Goal: Transaction & Acquisition: Purchase product/service

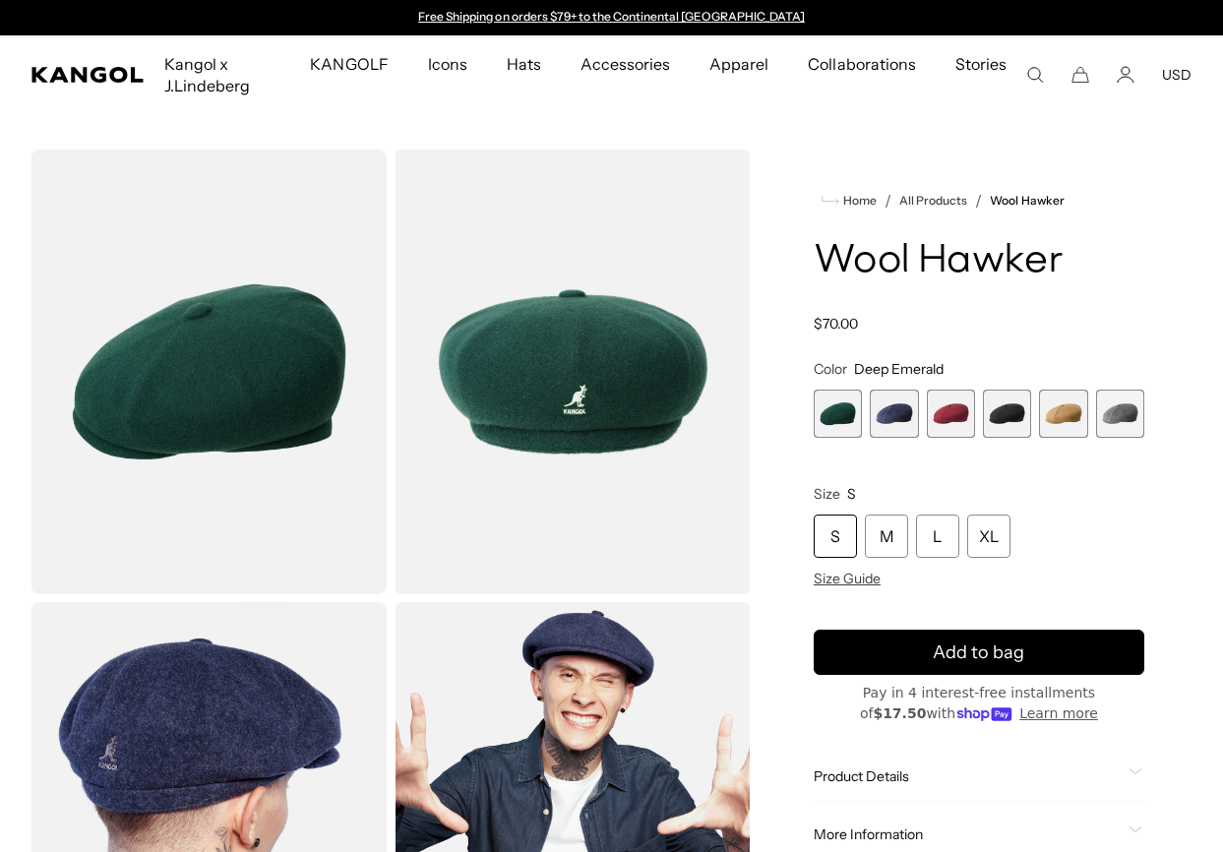
scroll to position [343, 0]
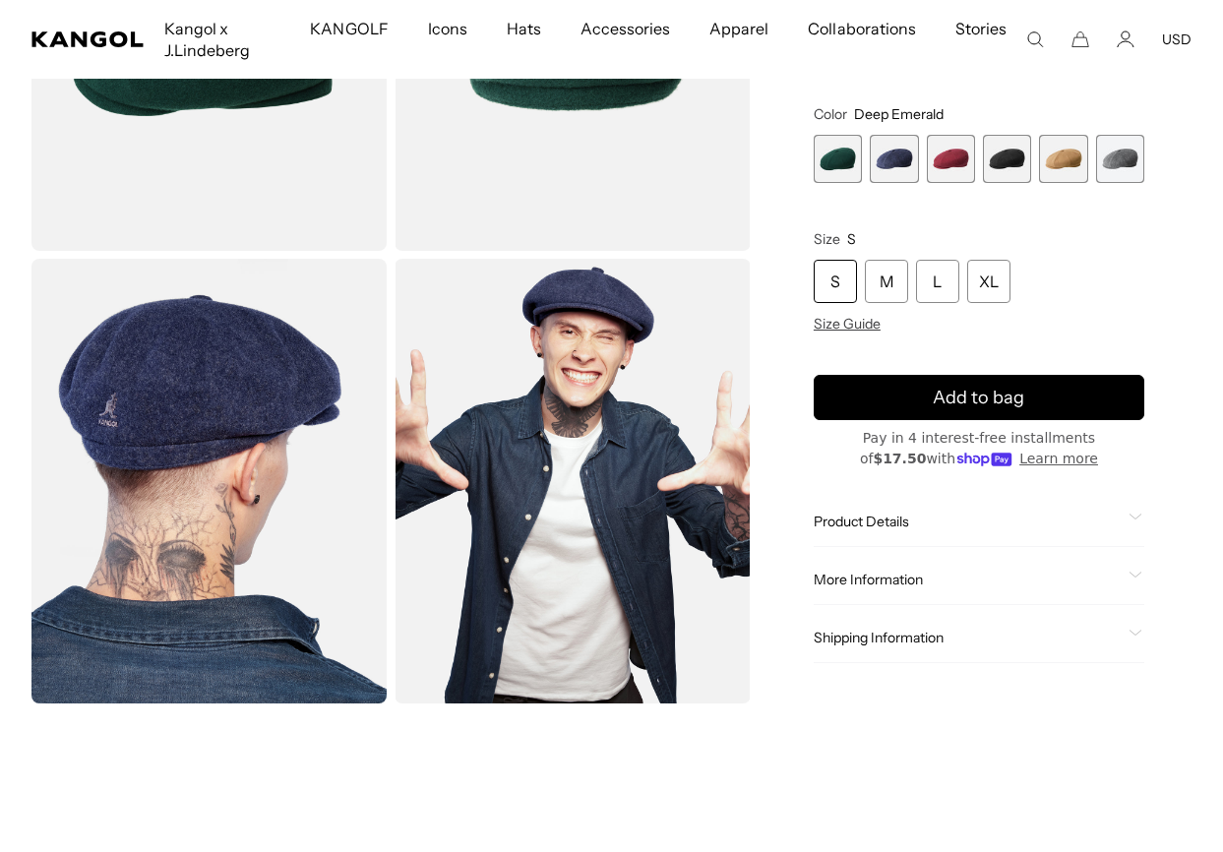
click at [849, 152] on span "1 of 6" at bounding box center [838, 159] width 48 height 48
click at [895, 152] on span "2 of 6" at bounding box center [894, 159] width 48 height 48
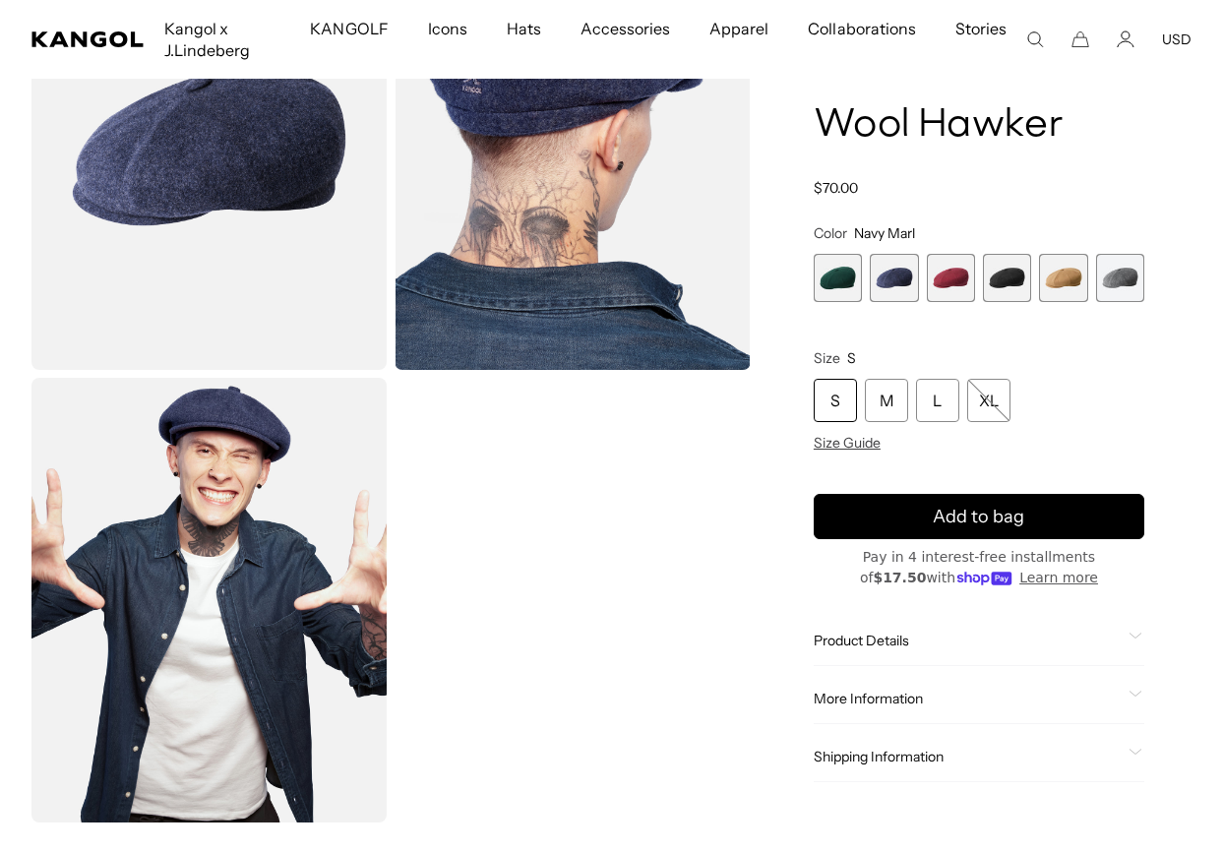
click at [998, 278] on span "4 of 6" at bounding box center [1007, 278] width 48 height 48
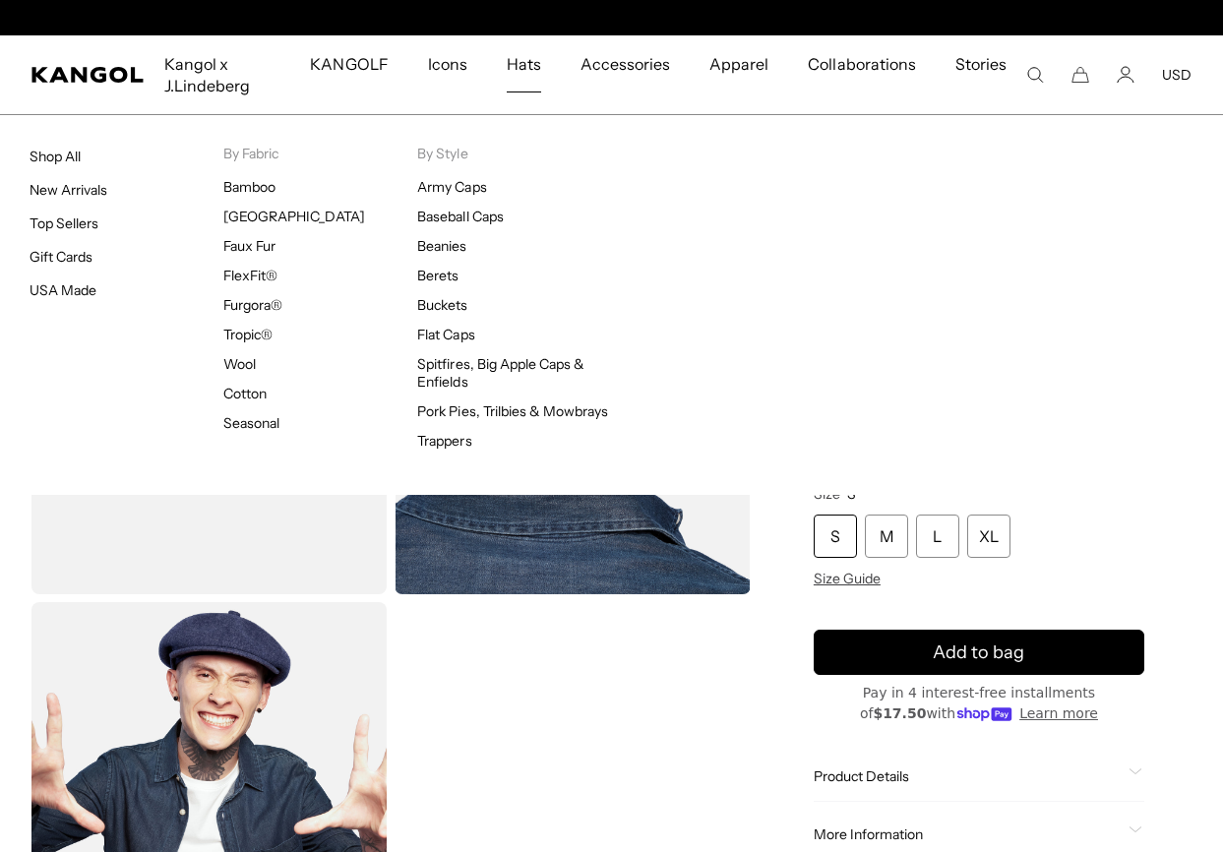
scroll to position [0, 405]
click at [69, 226] on link "Top Sellers" at bounding box center [64, 223] width 69 height 18
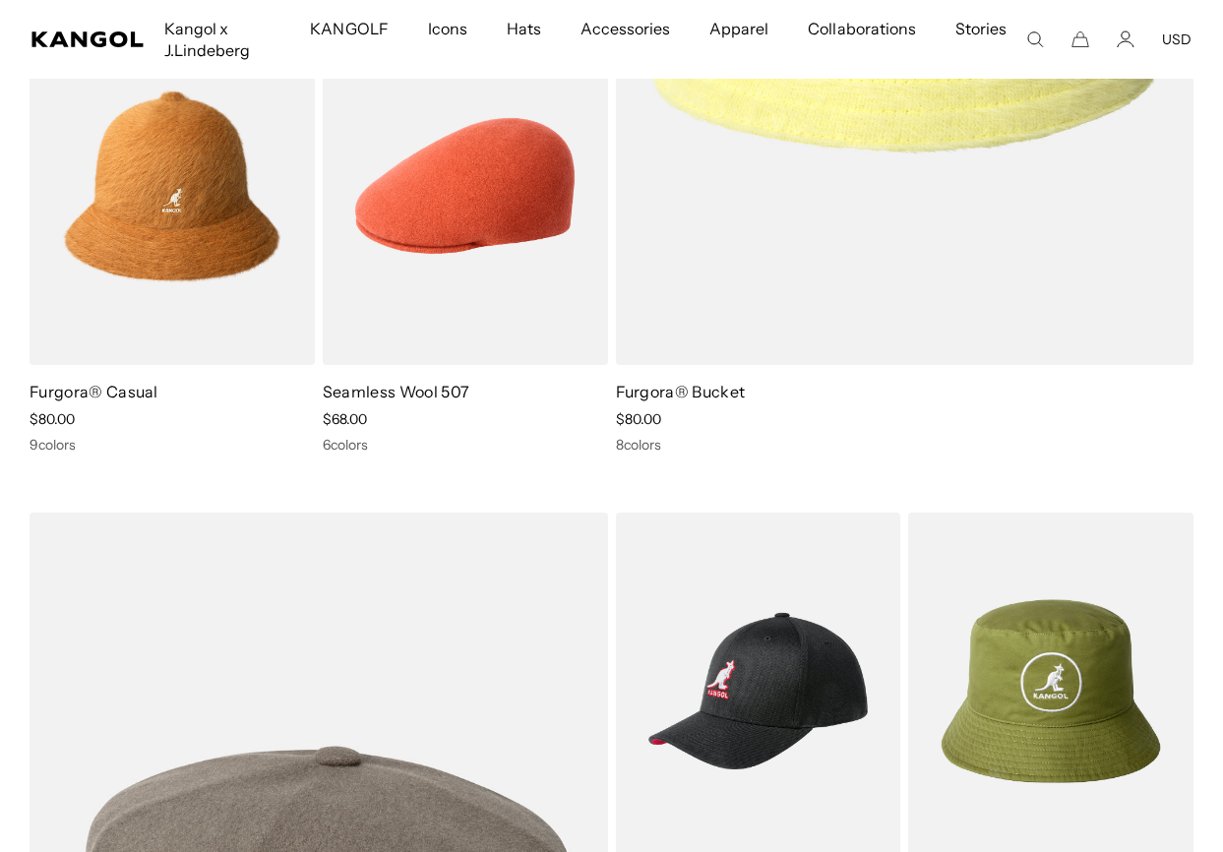
scroll to position [2637, 0]
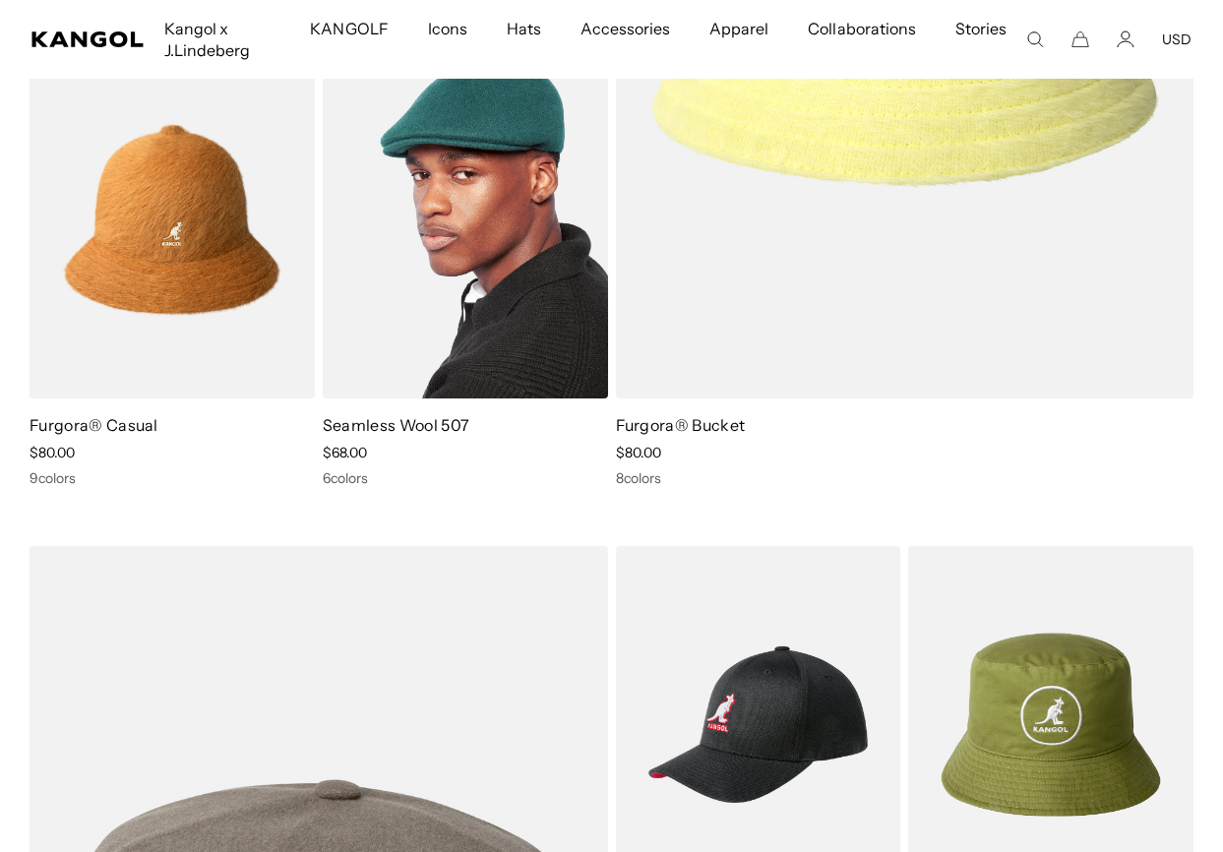
click at [472, 305] on img at bounding box center [465, 219] width 285 height 358
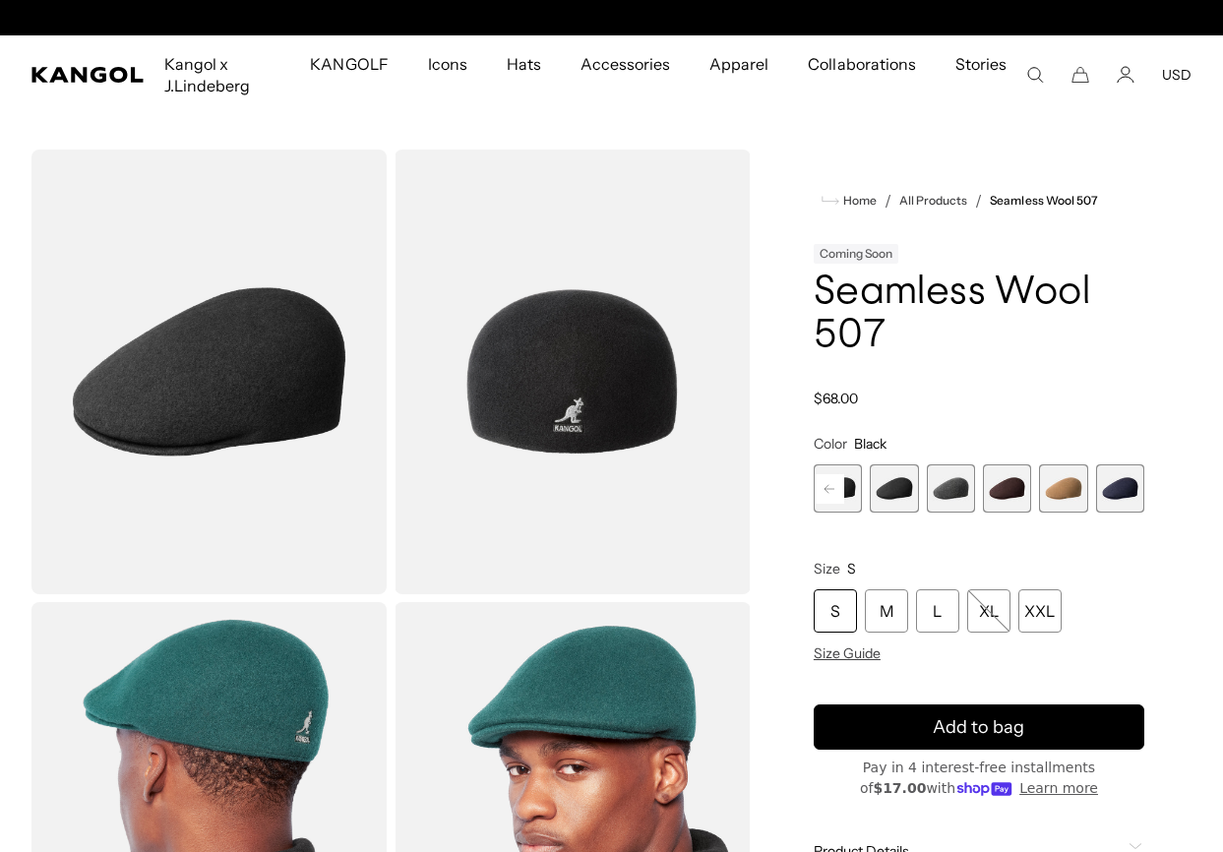
scroll to position [0, 405]
click at [962, 476] on span "6 of 9" at bounding box center [951, 488] width 48 height 48
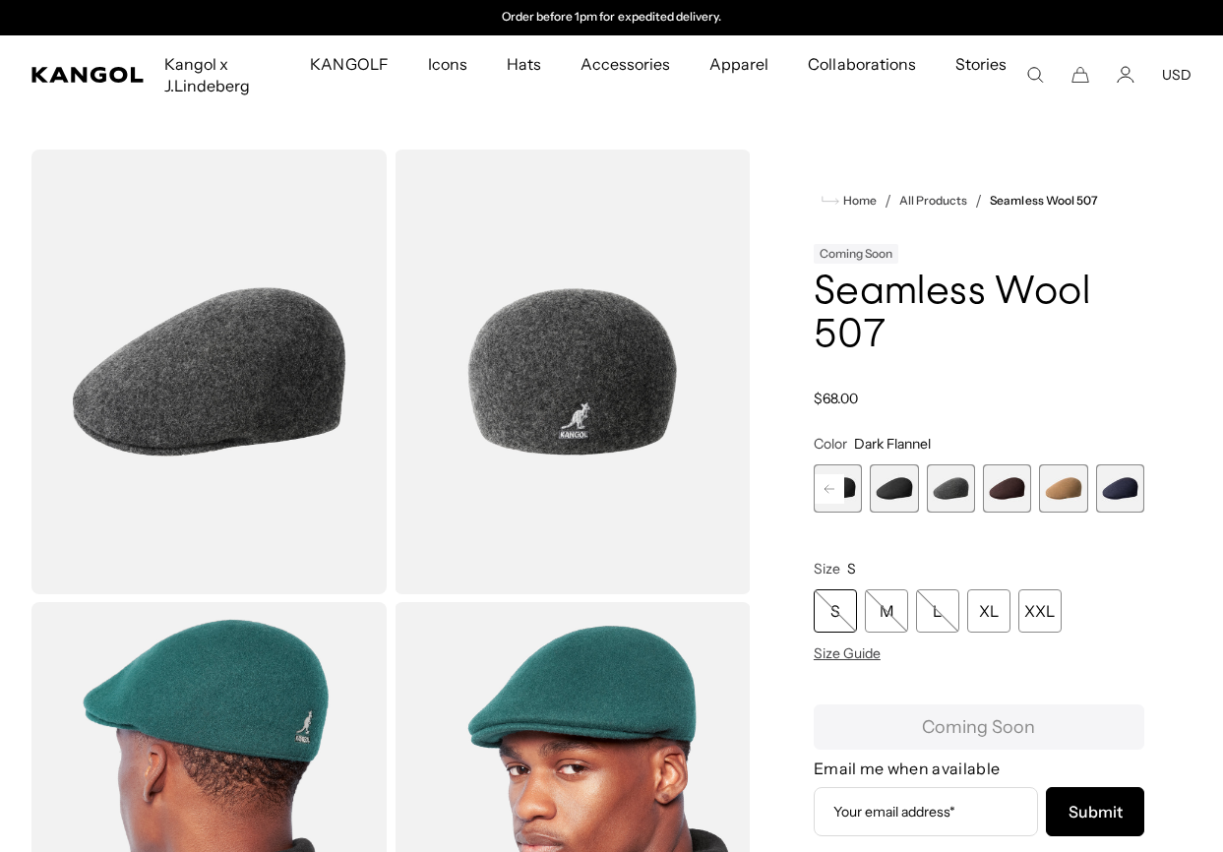
click at [818, 495] on rect at bounding box center [830, 489] width 30 height 30
click at [890, 490] on span "4 of 9" at bounding box center [894, 488] width 48 height 48
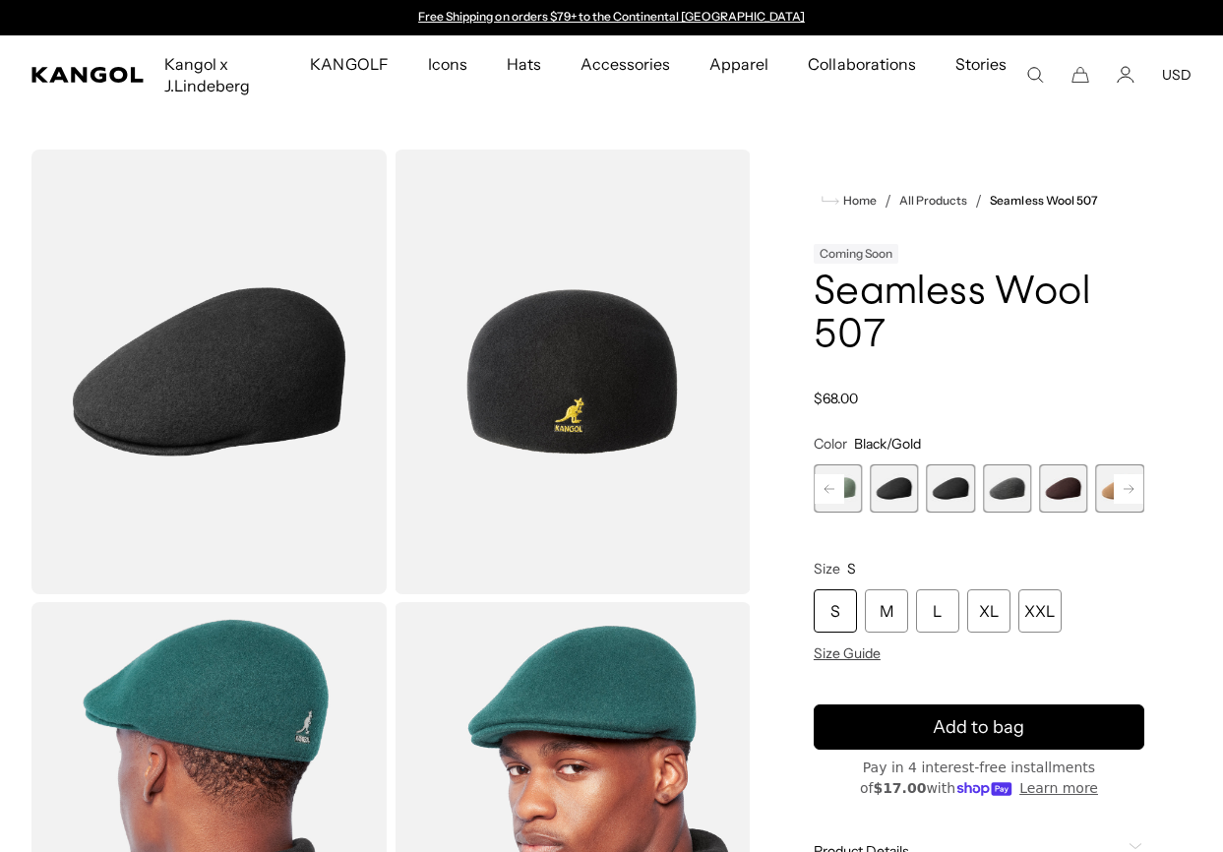
click at [965, 474] on span "5 of 9" at bounding box center [951, 488] width 48 height 48
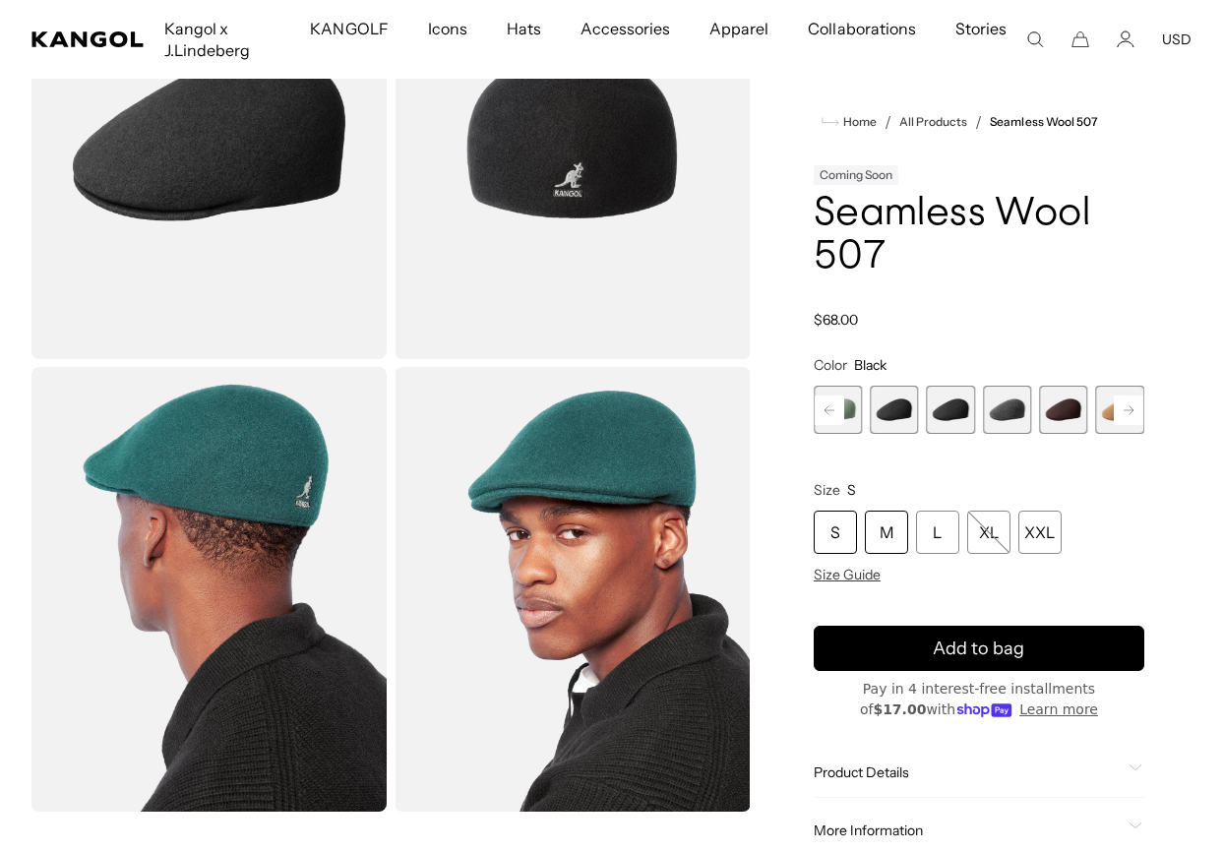
click at [869, 536] on div "M" at bounding box center [886, 532] width 43 height 43
click at [891, 532] on div "M" at bounding box center [886, 532] width 43 height 43
click at [912, 406] on span "4 of 9" at bounding box center [894, 410] width 48 height 48
click at [937, 405] on span "5 of 9" at bounding box center [951, 410] width 48 height 48
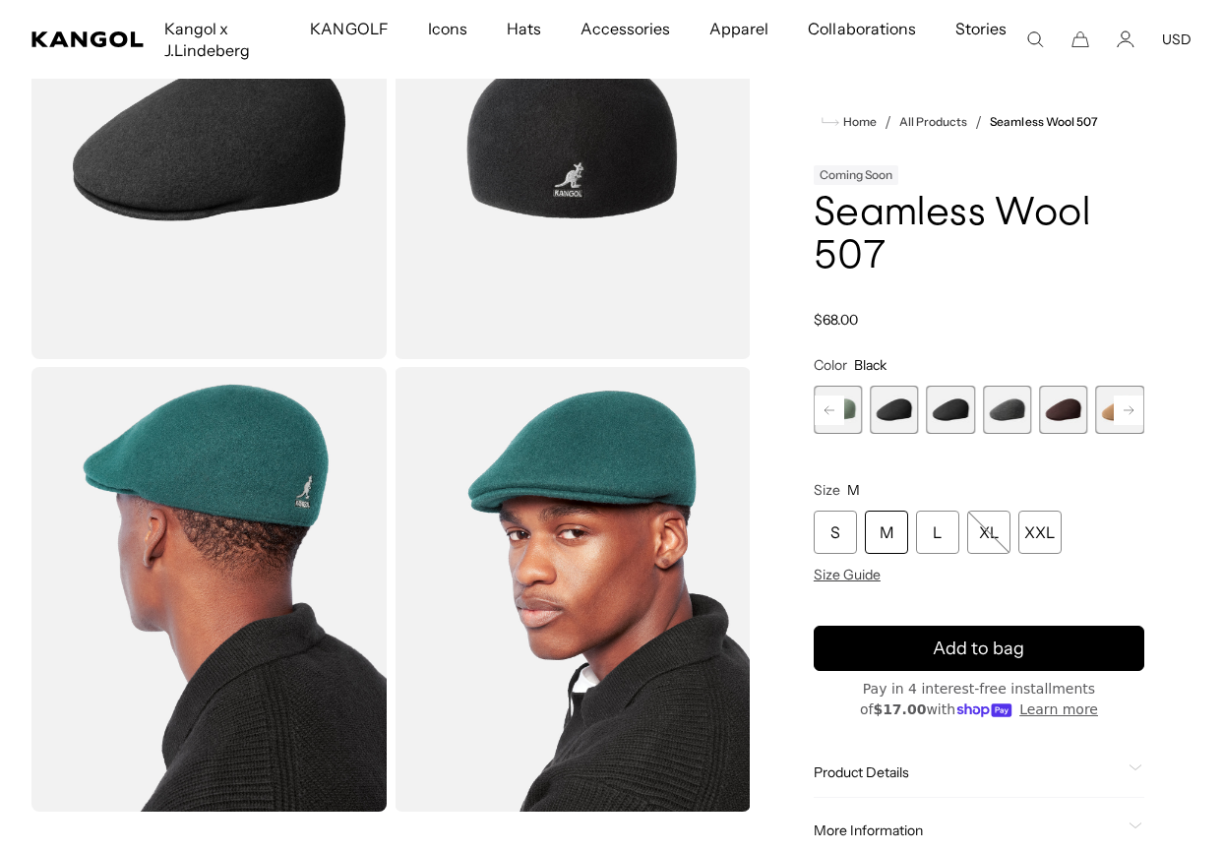
click at [899, 534] on div "M" at bounding box center [886, 532] width 43 height 43
click at [891, 541] on div "M" at bounding box center [886, 532] width 43 height 43
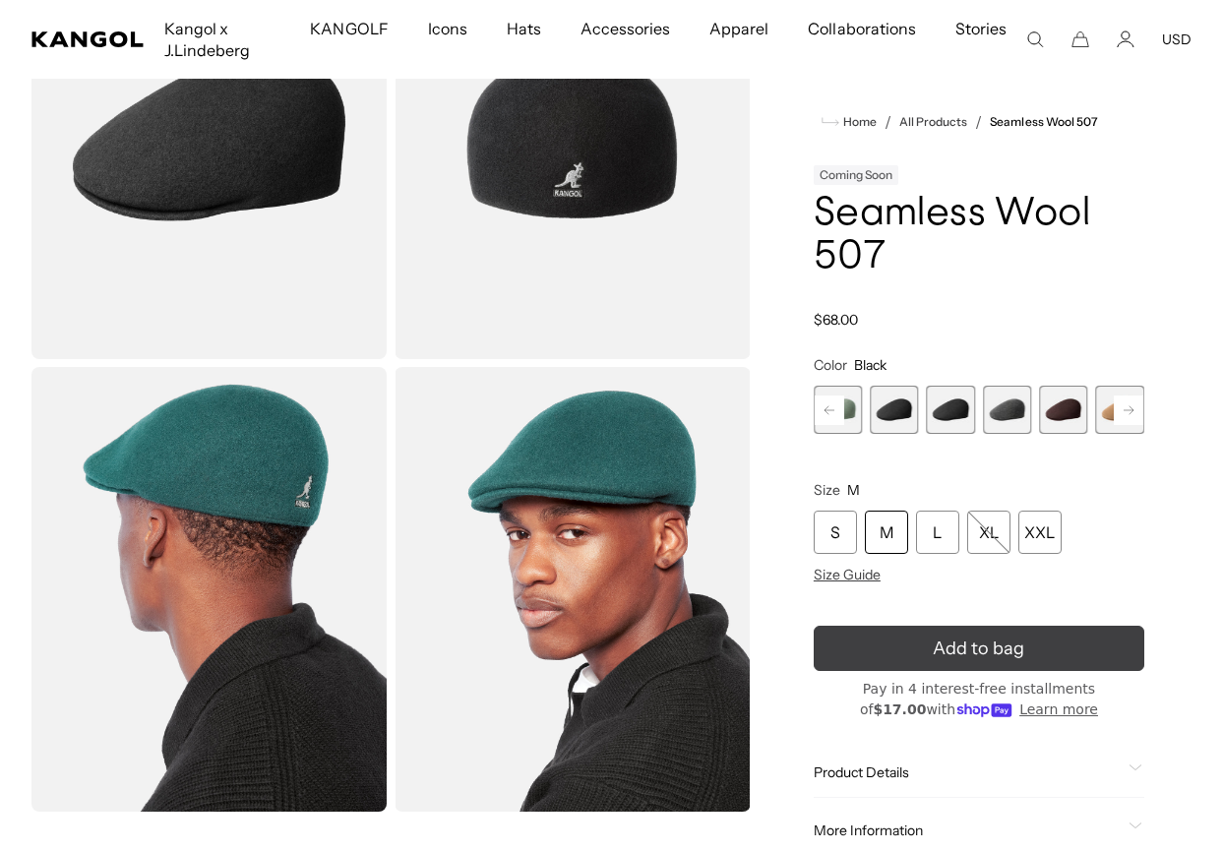
click at [909, 650] on button "Add to bag" at bounding box center [979, 648] width 331 height 45
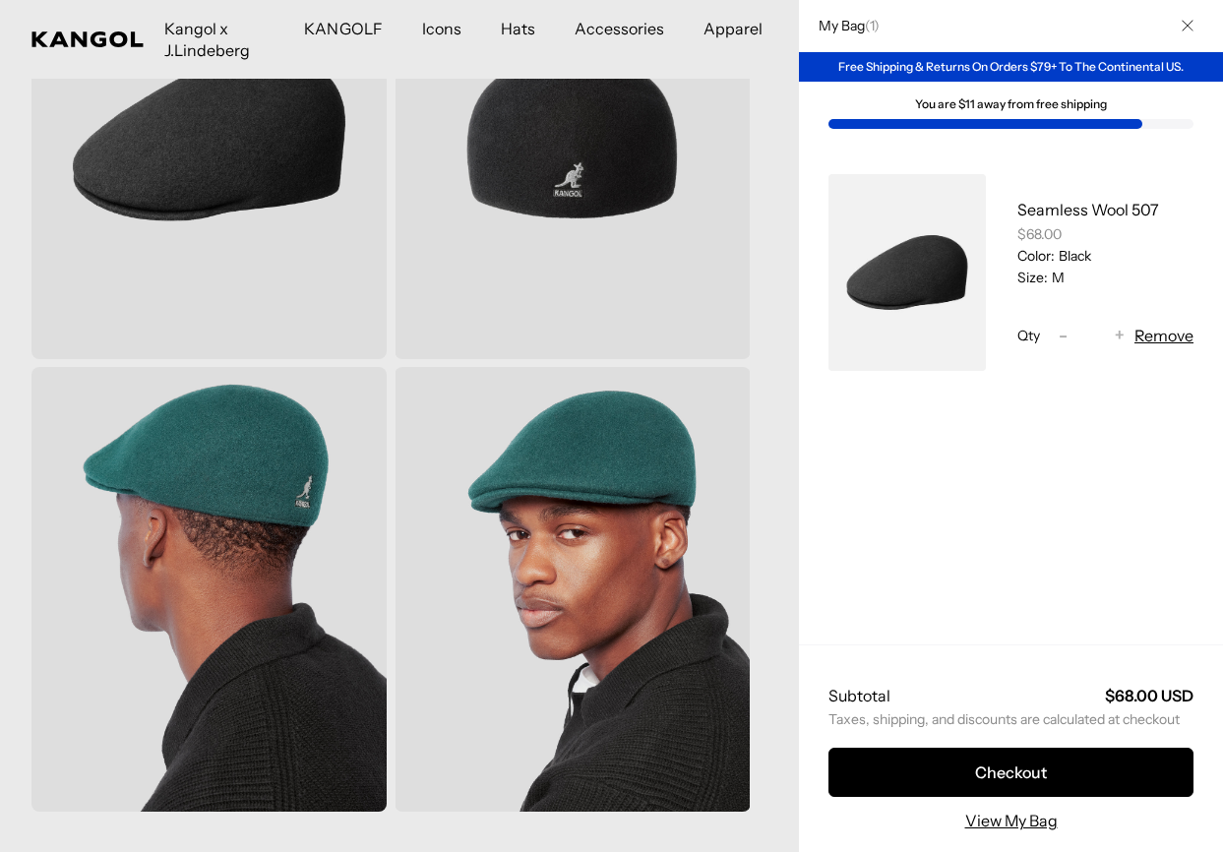
scroll to position [0, 0]
click at [779, 189] on div at bounding box center [611, 426] width 1223 height 852
